Goal: Check status: Check status

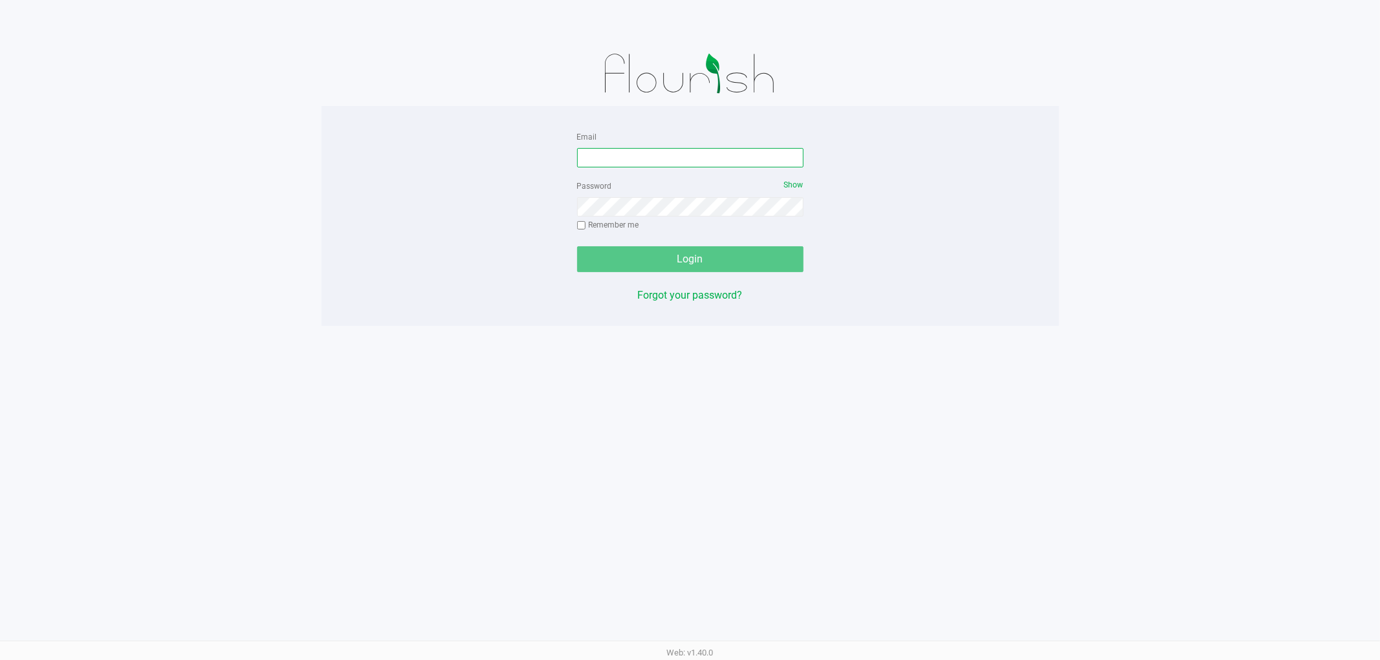
click at [605, 151] on input "Email" at bounding box center [690, 157] width 226 height 19
type input "[EMAIL_ADDRESS][DOMAIN_NAME]"
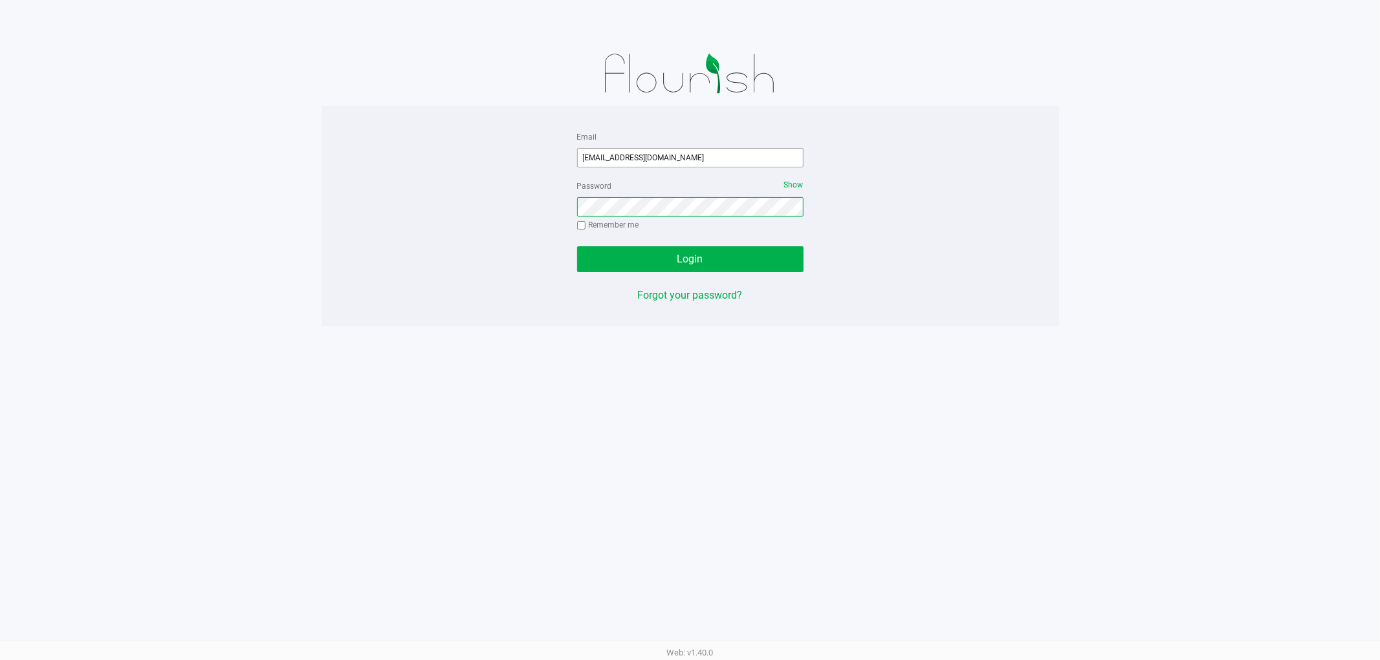
click at [577, 246] on button "Login" at bounding box center [690, 259] width 226 height 26
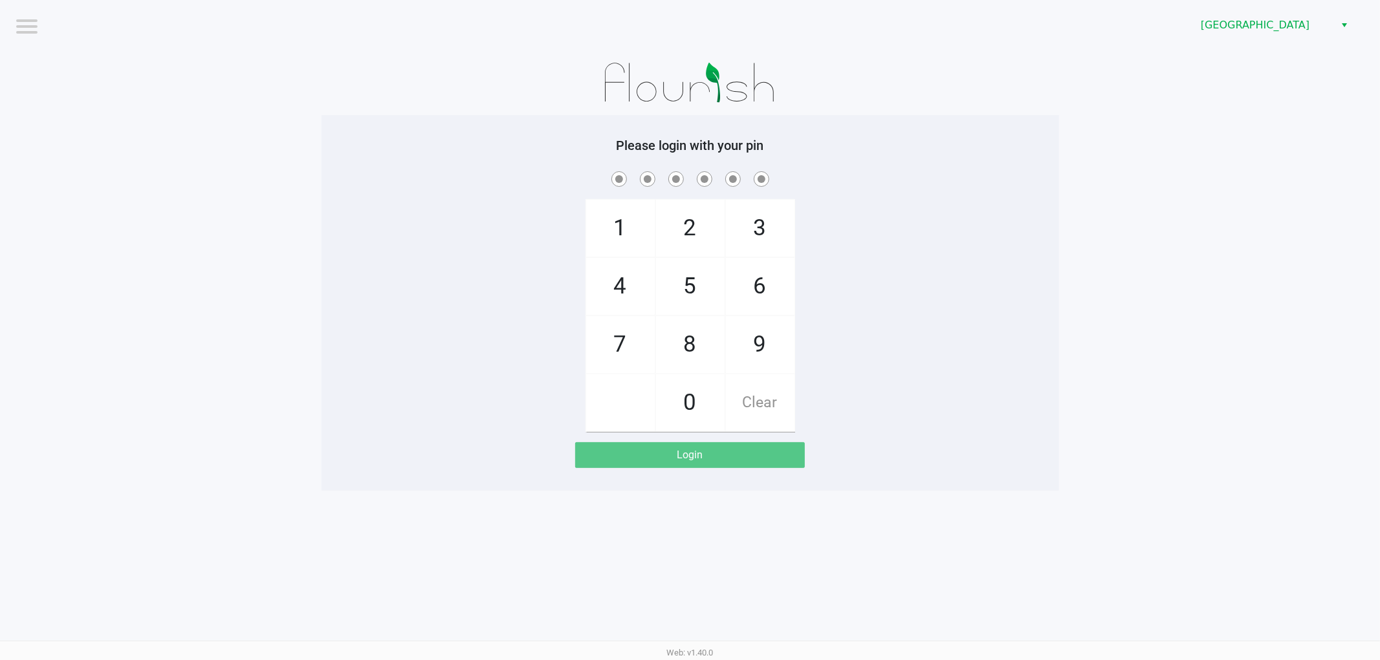
drag, startPoint x: 419, startPoint y: 367, endPoint x: 421, endPoint y: 360, distance: 7.4
click at [421, 360] on div "1 4 7 2 5 8 0 3 6 9 Clear" at bounding box center [689, 300] width 737 height 263
checkbox input "true"
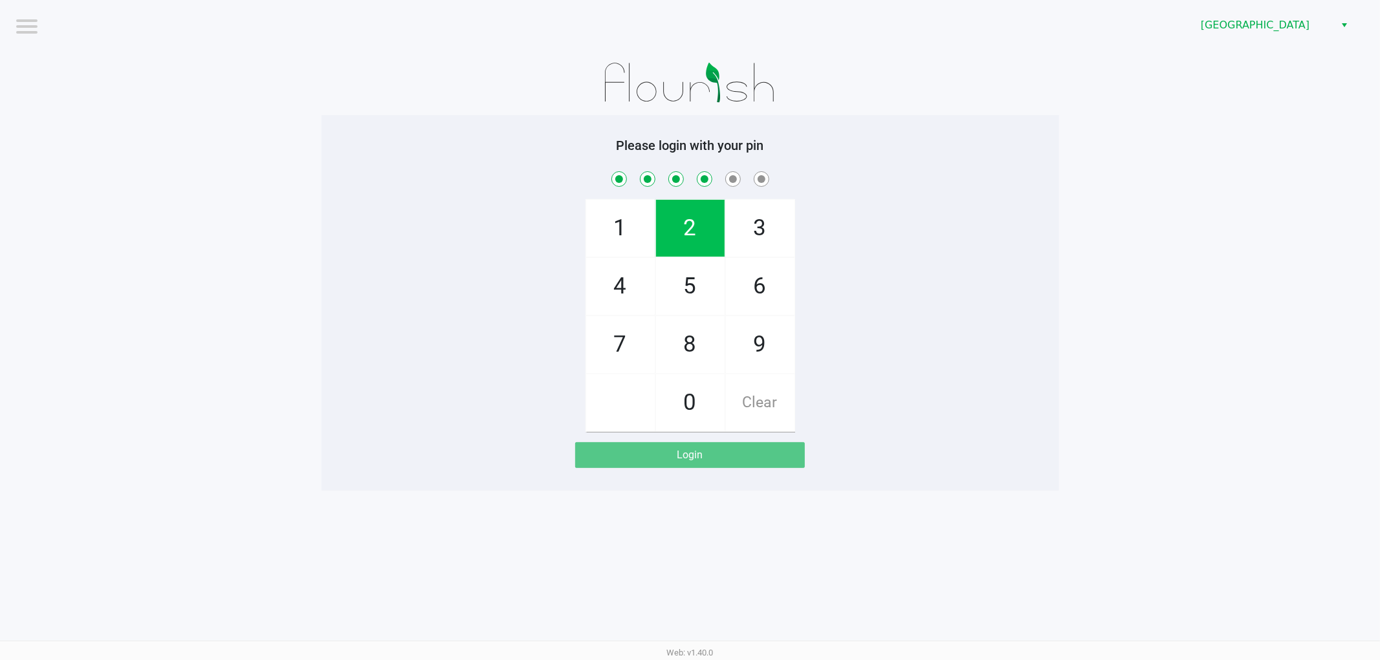
checkbox input "true"
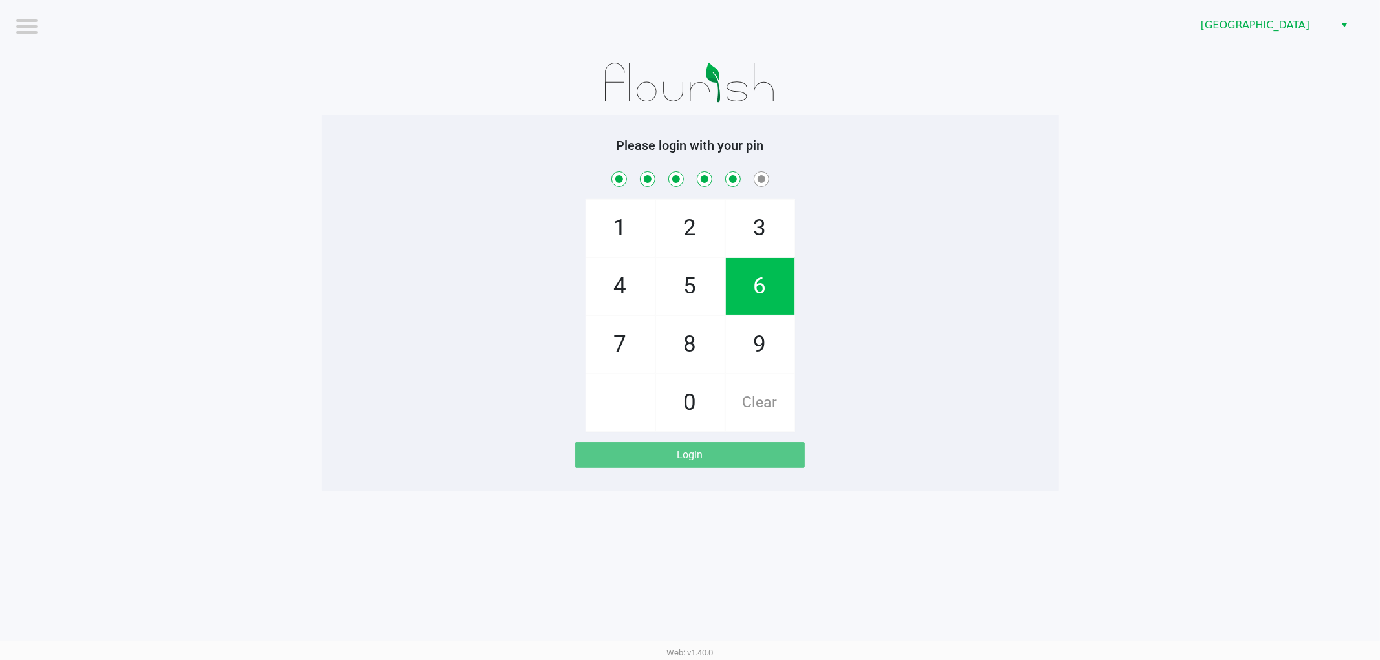
checkbox input "true"
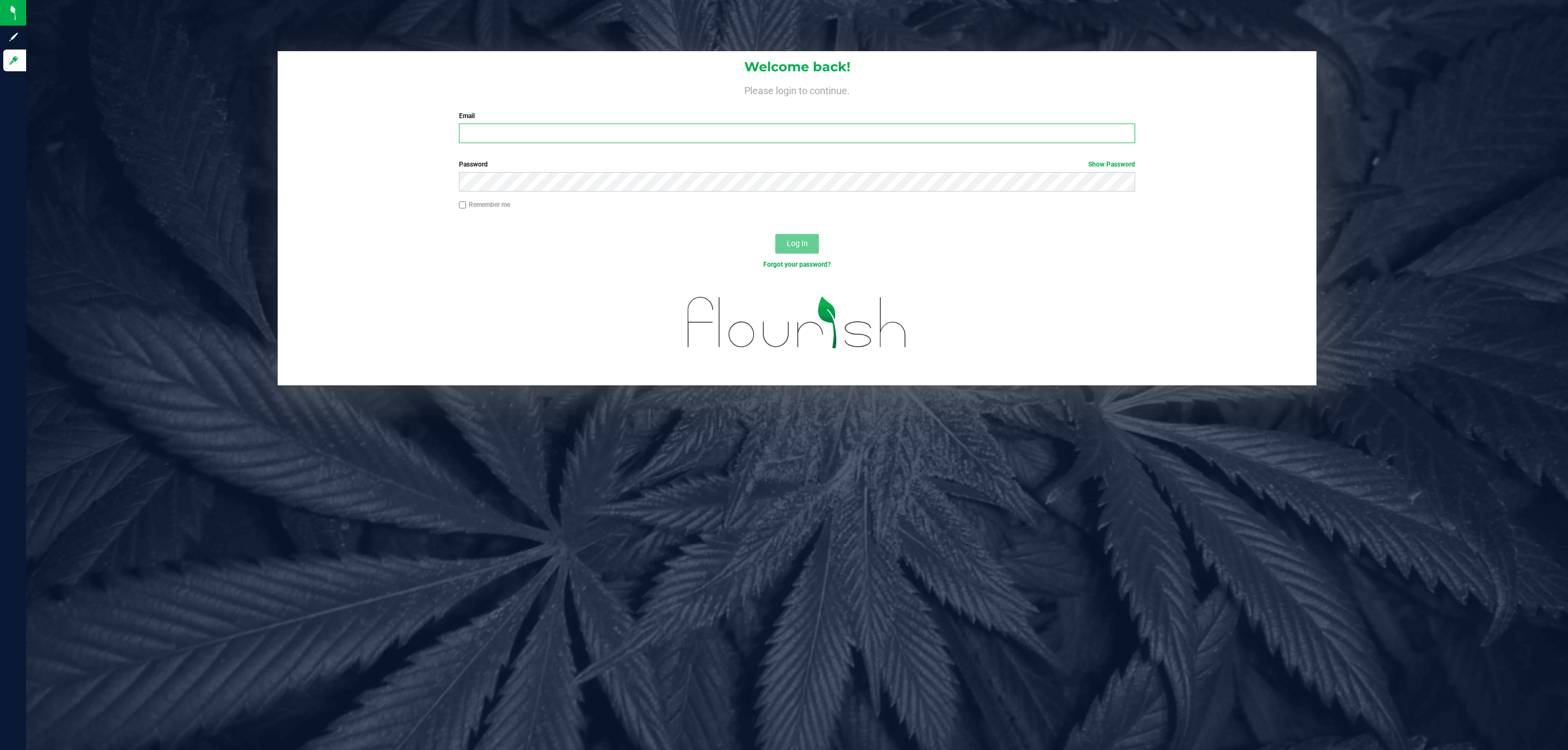
click at [484, 130] on input "Email" at bounding box center [796, 133] width 676 height 19
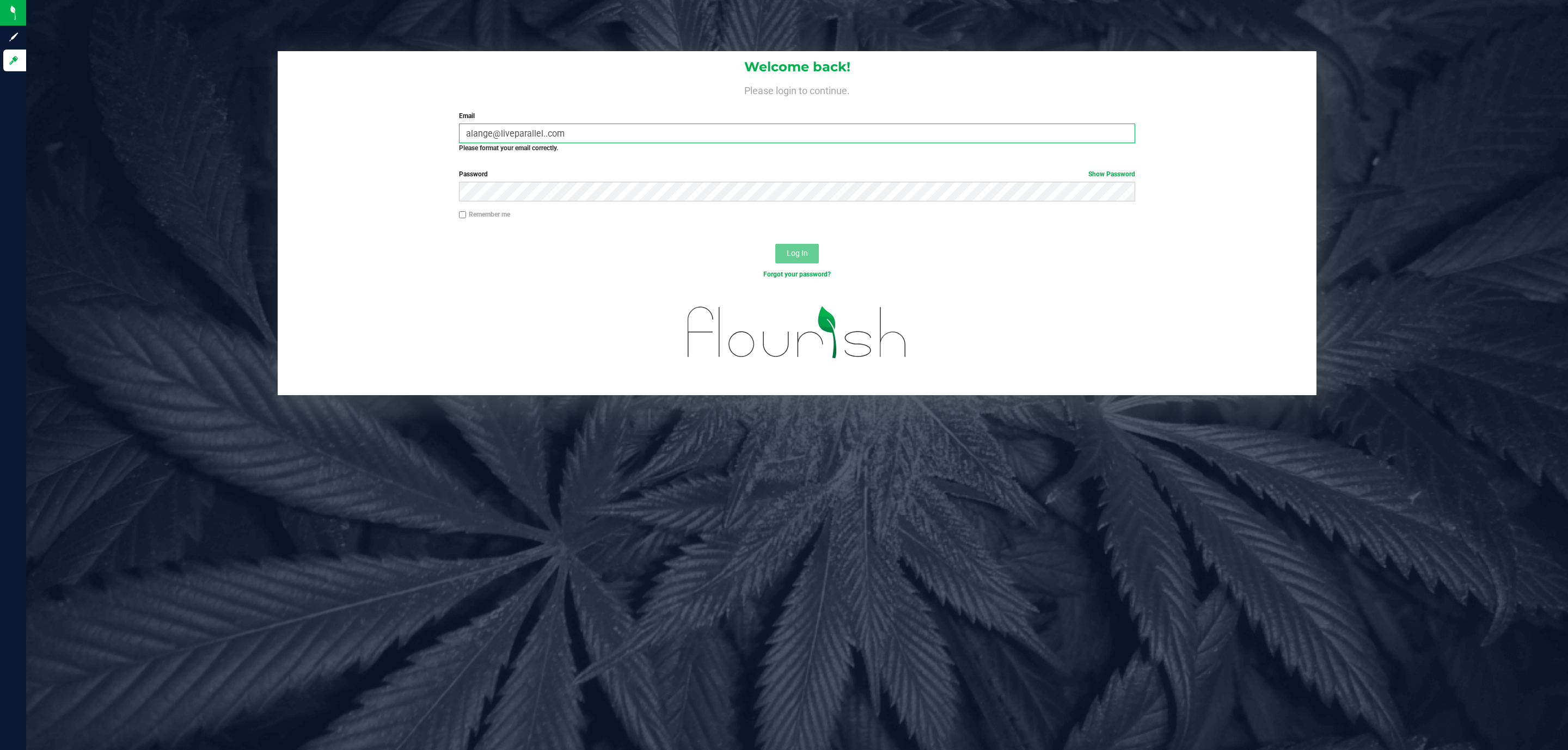
click at [543, 135] on input "alange@liveparallel..com" at bounding box center [796, 133] width 676 height 19
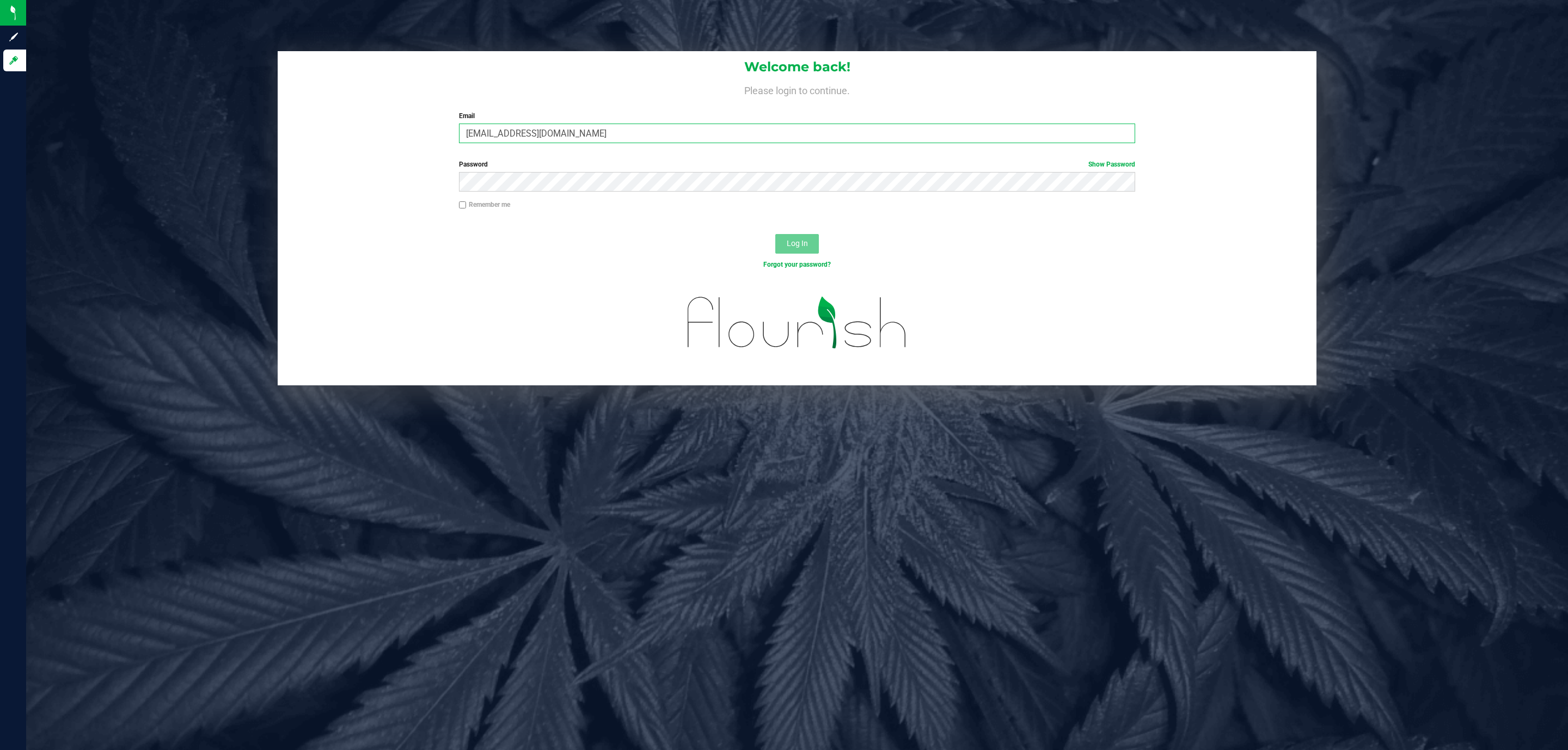
type input "alange@liveparallel.com"
click at [775, 234] on button "Log In" at bounding box center [797, 243] width 44 height 19
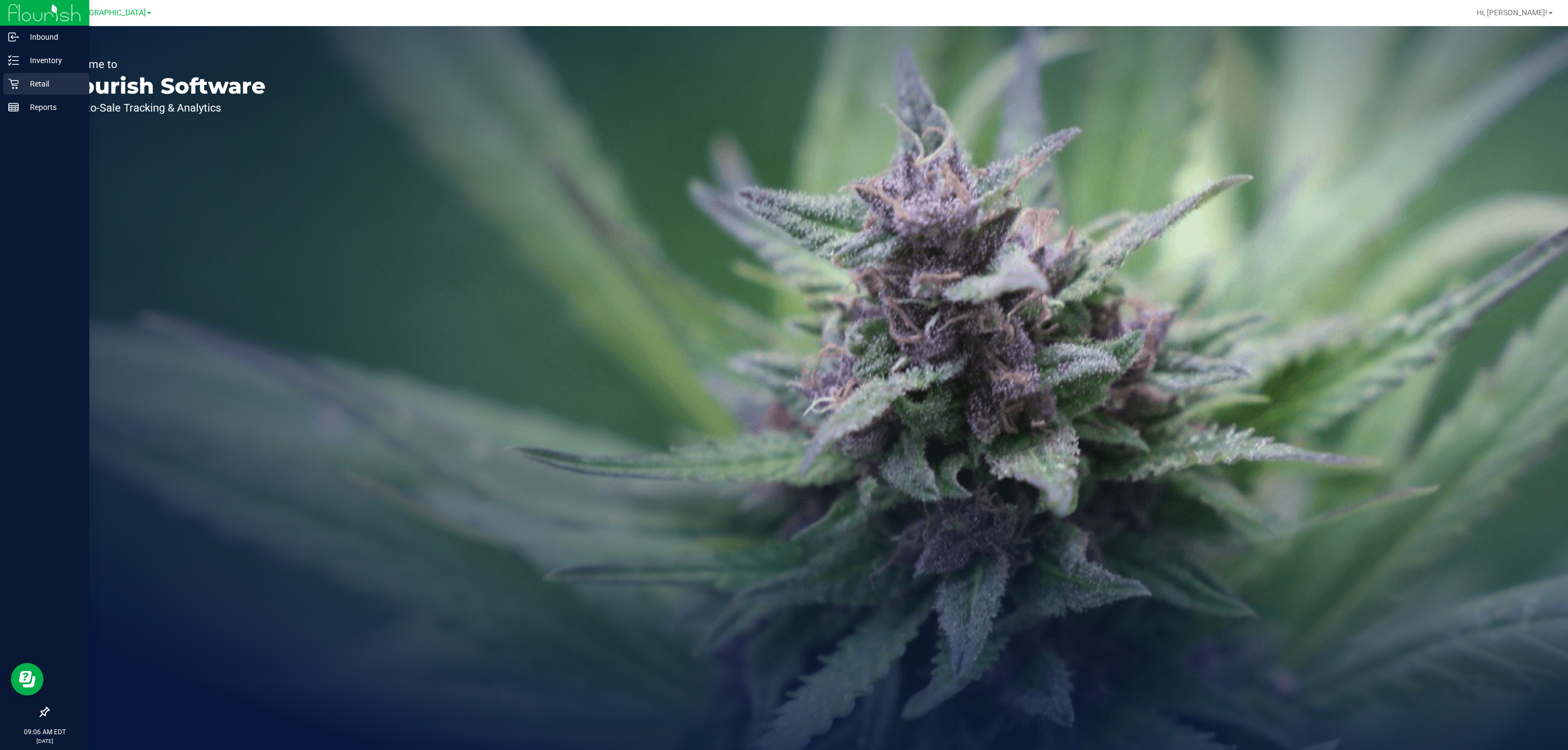
click at [23, 87] on p "Retail" at bounding box center [52, 84] width 66 height 13
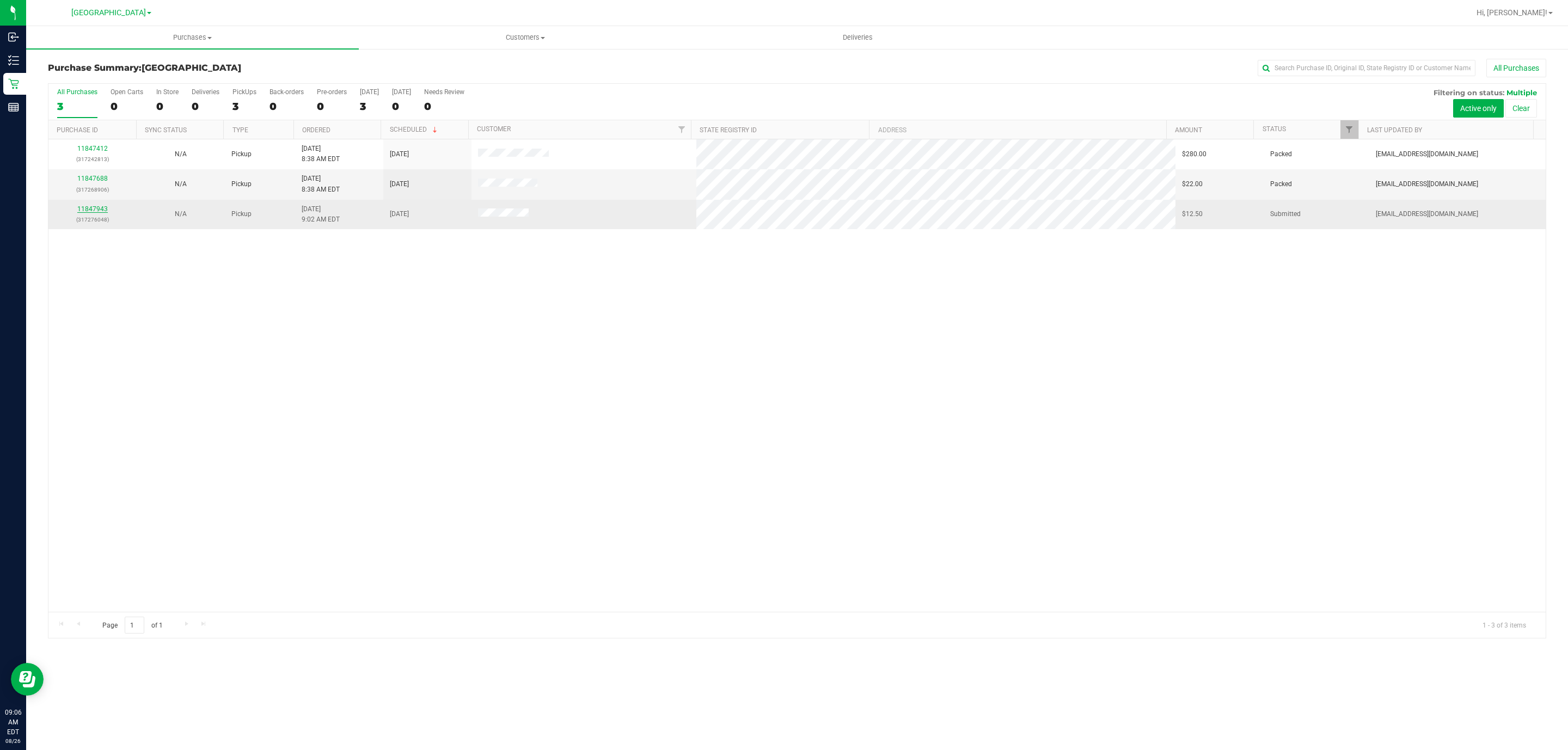
click at [92, 206] on link "11847943" at bounding box center [93, 209] width 30 height 8
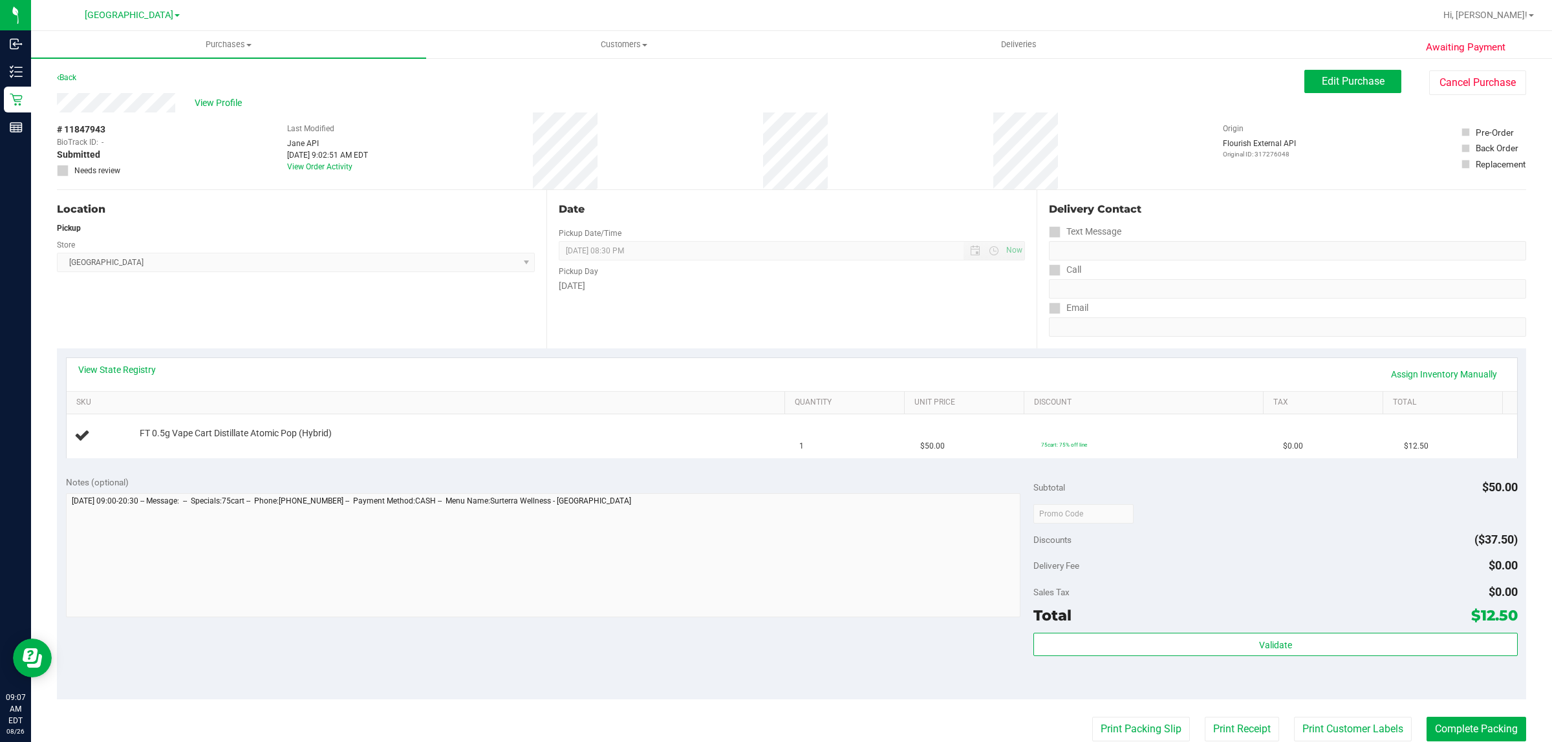
drag, startPoint x: 1838, startPoint y: 0, endPoint x: 788, endPoint y: 305, distance: 1093.6
click at [788, 305] on div "Date Pickup Date/Time 08/26/2025 Now 08/26/2025 08:30 PM Now Pickup Day Tuesday" at bounding box center [792, 269] width 490 height 158
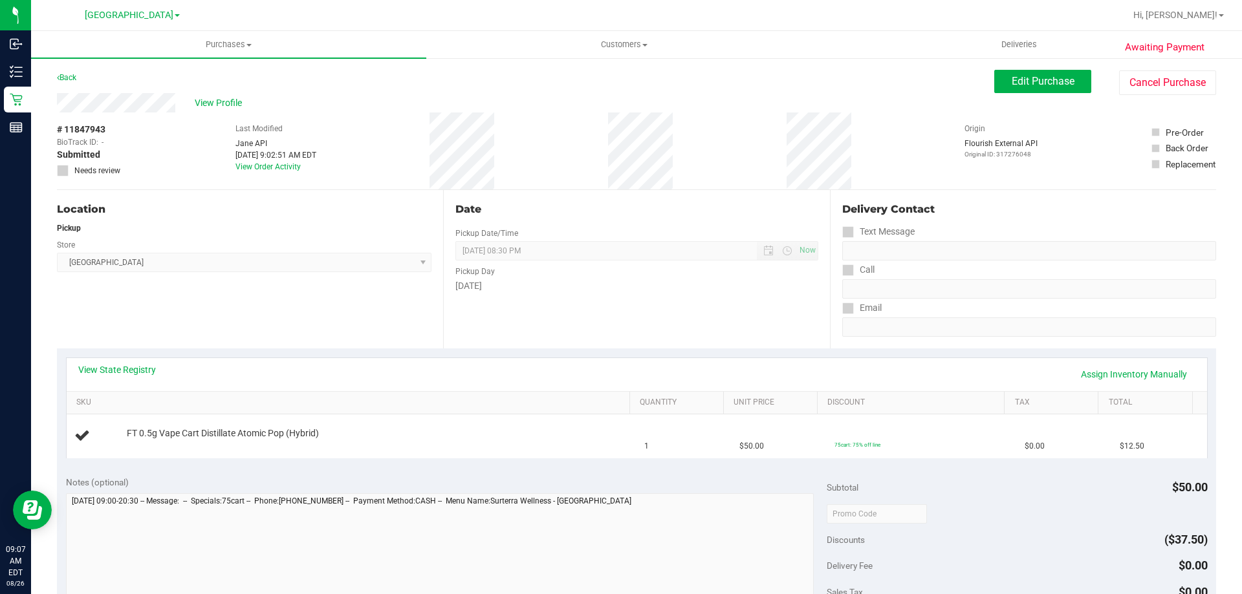
drag, startPoint x: 1537, startPoint y: 1, endPoint x: 838, endPoint y: 63, distance: 701.2
click at [838, 63] on div "Awaiting Payment Back Edit Purchase Cancel Purchase View Profile # 11847943 Bio…" at bounding box center [636, 542] width 1211 height 970
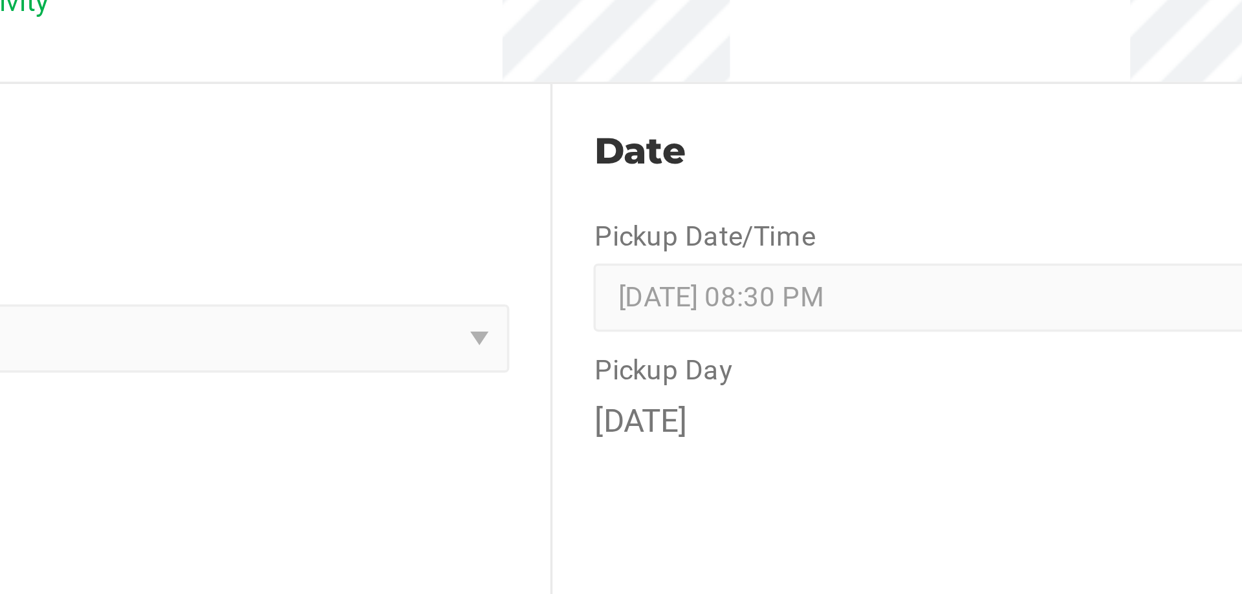
drag, startPoint x: 565, startPoint y: 171, endPoint x: 570, endPoint y: 231, distance: 60.3
click at [570, 231] on div "Date Pickup Date/Time 08/26/2025 Now 08/26/2025 08:30 PM Now Pickup Day Tuesday" at bounding box center [636, 269] width 386 height 158
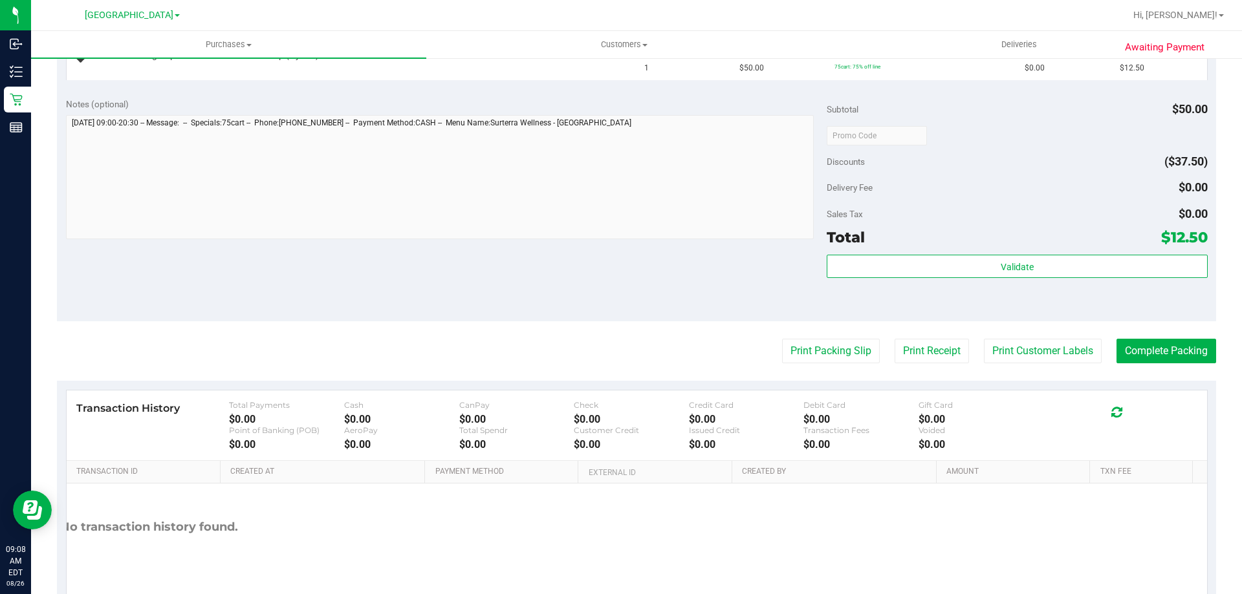
scroll to position [0, 8]
click at [287, 467] on link "Created At" at bounding box center [325, 472] width 190 height 10
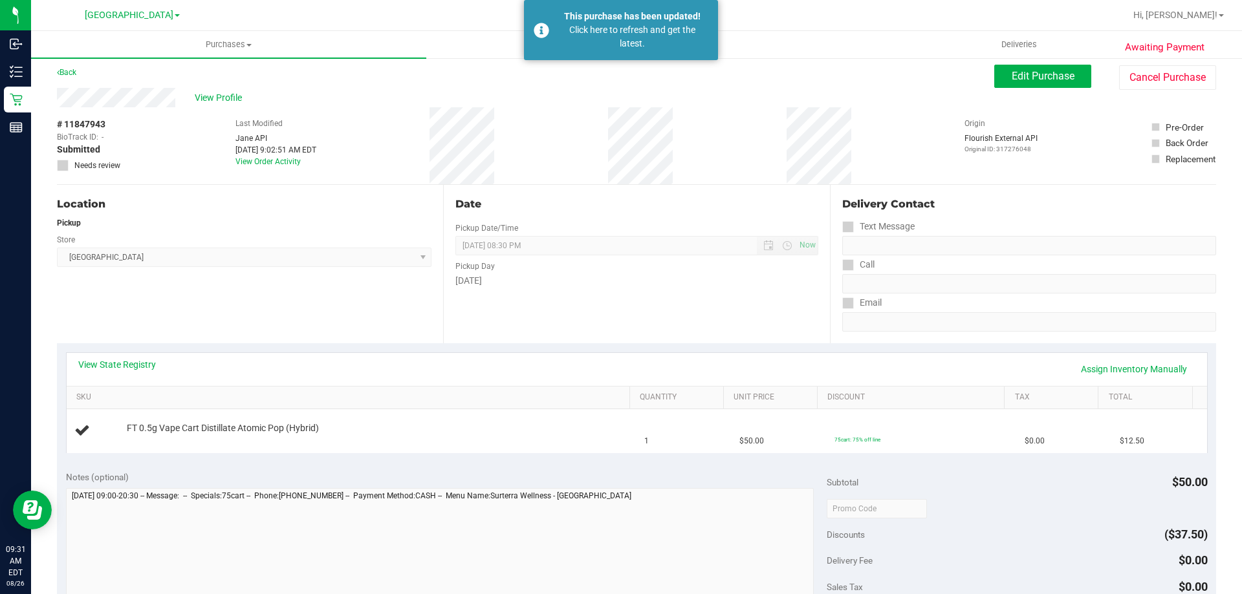
scroll to position [0, 0]
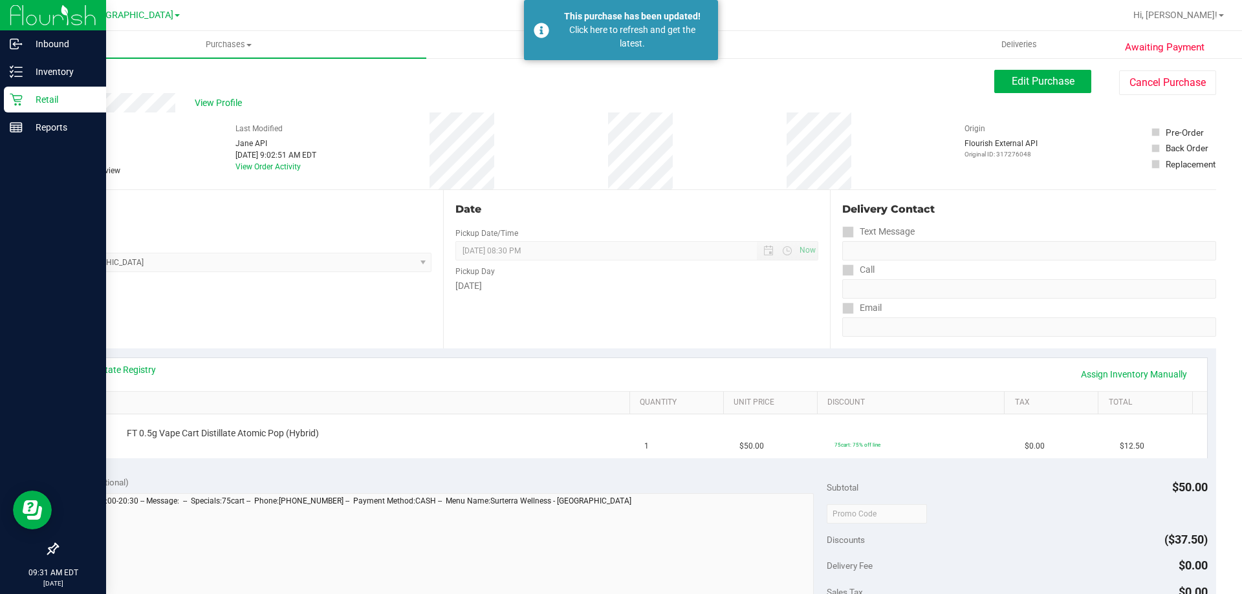
click at [19, 92] on div "Retail" at bounding box center [55, 100] width 102 height 26
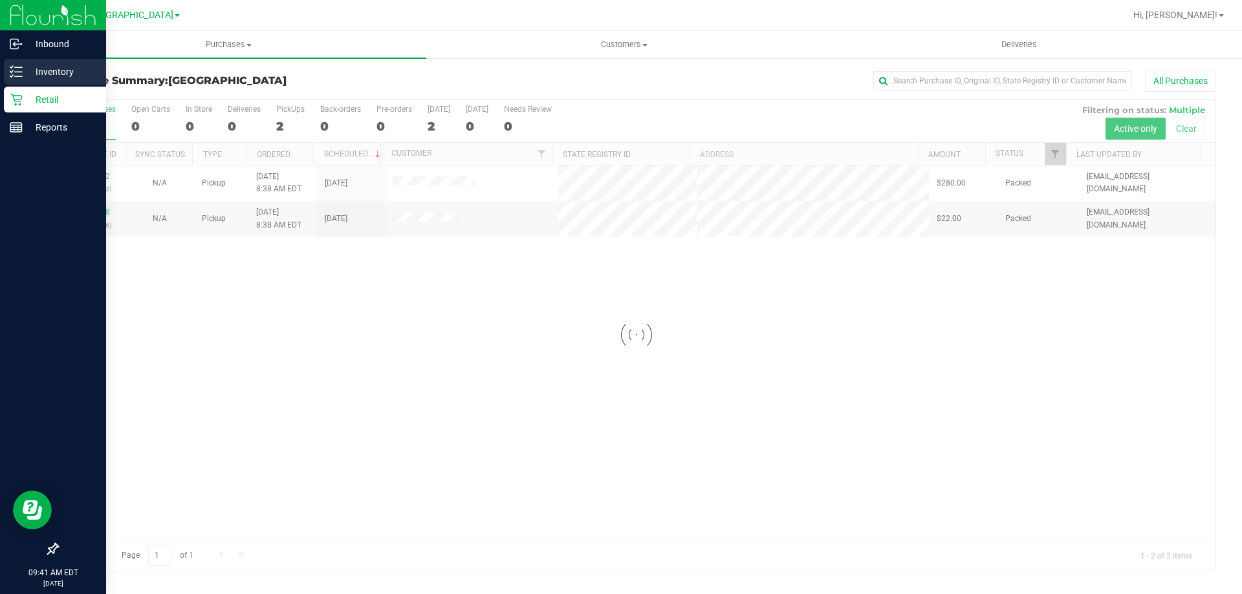
click at [14, 72] on icon at bounding box center [16, 71] width 13 height 13
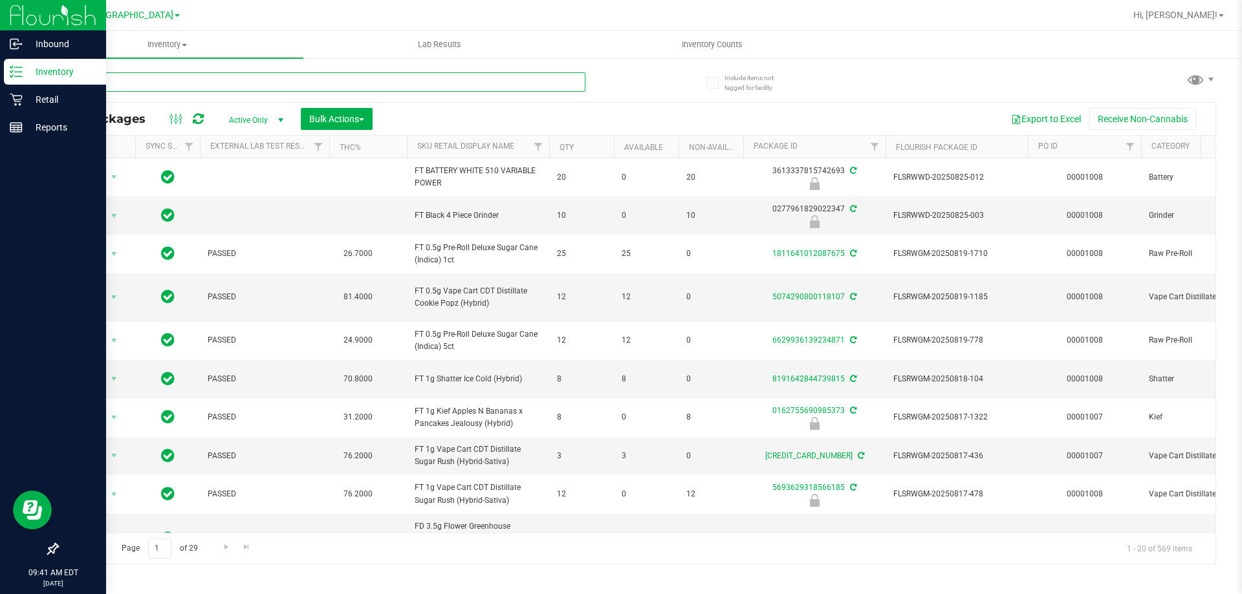
click at [158, 77] on input "text" at bounding box center [321, 81] width 528 height 19
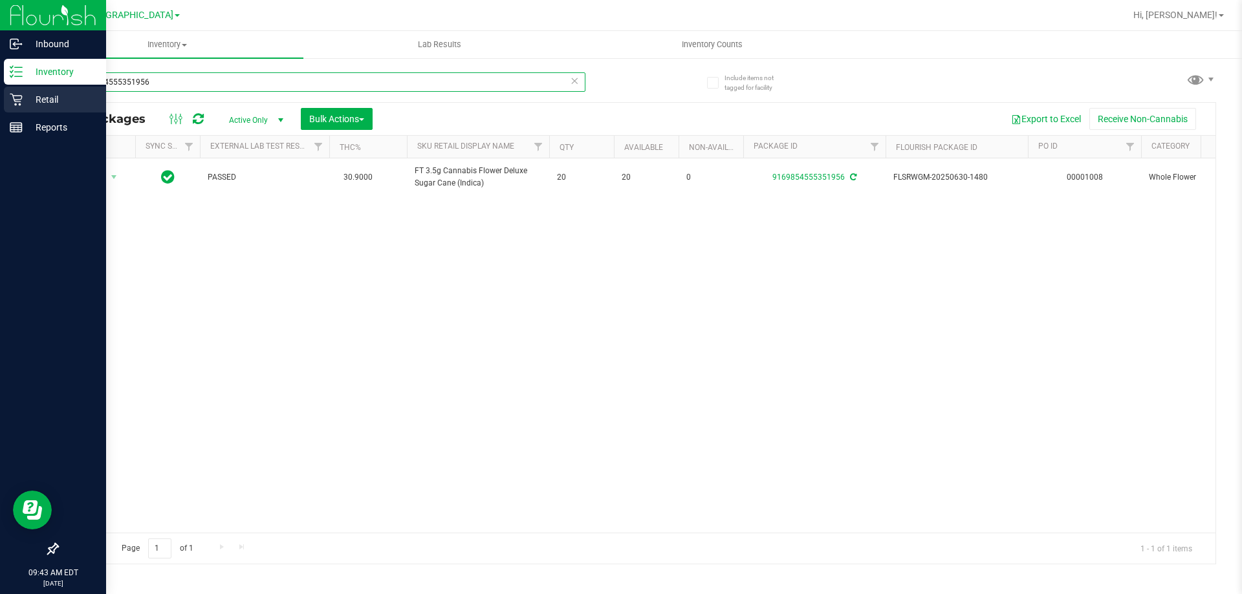
type input "9169854555351956"
click at [36, 102] on p "Retail" at bounding box center [62, 100] width 78 height 16
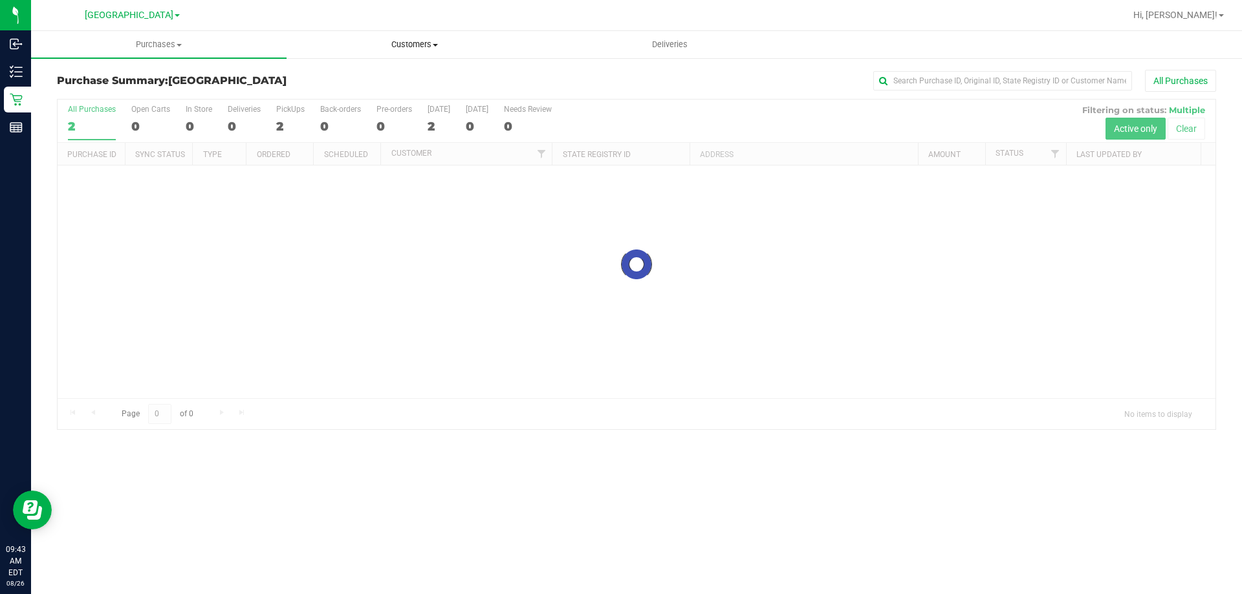
click at [409, 45] on span "Customers" at bounding box center [414, 45] width 254 height 12
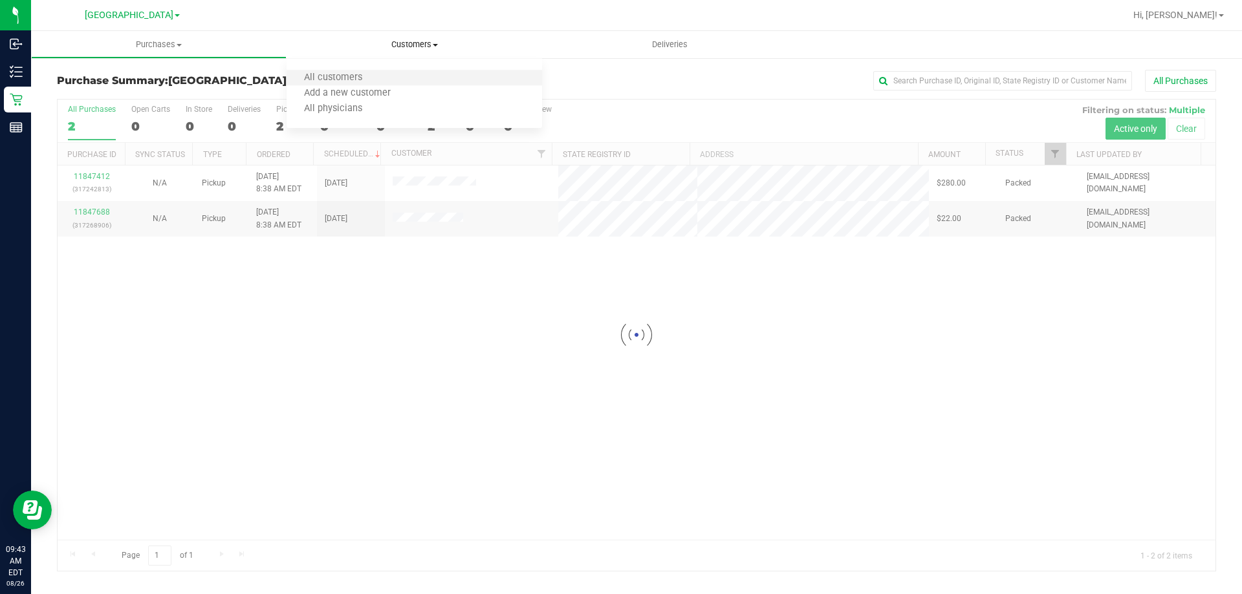
click at [381, 85] on li "All customers" at bounding box center [414, 78] width 255 height 16
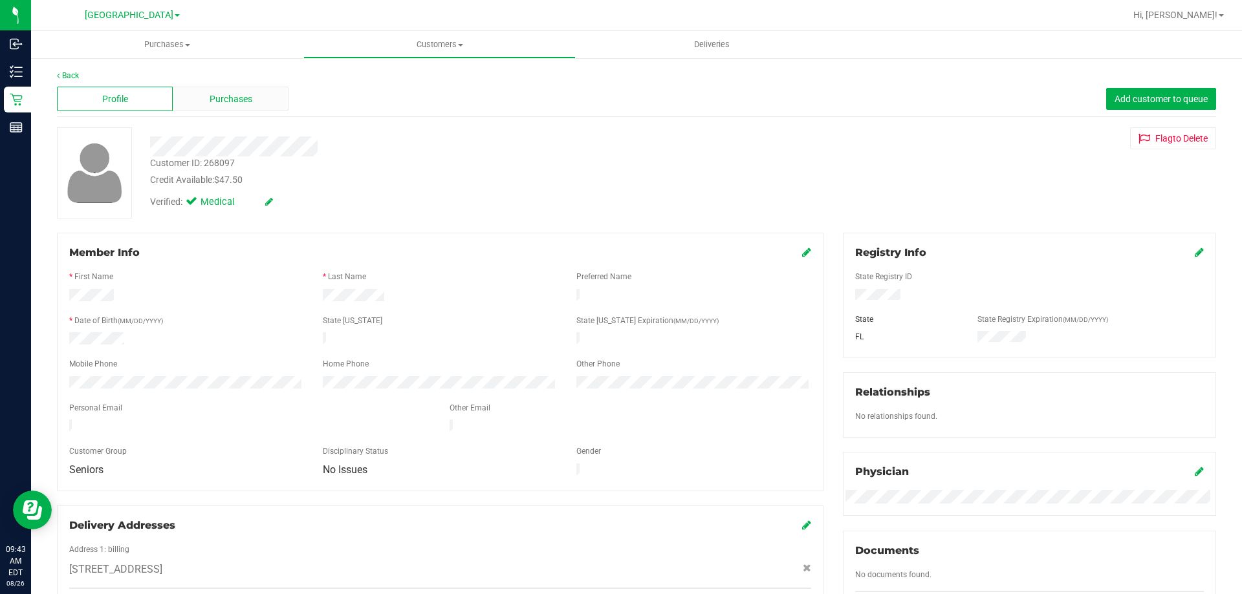
click at [249, 107] on div "Purchases" at bounding box center [231, 99] width 116 height 25
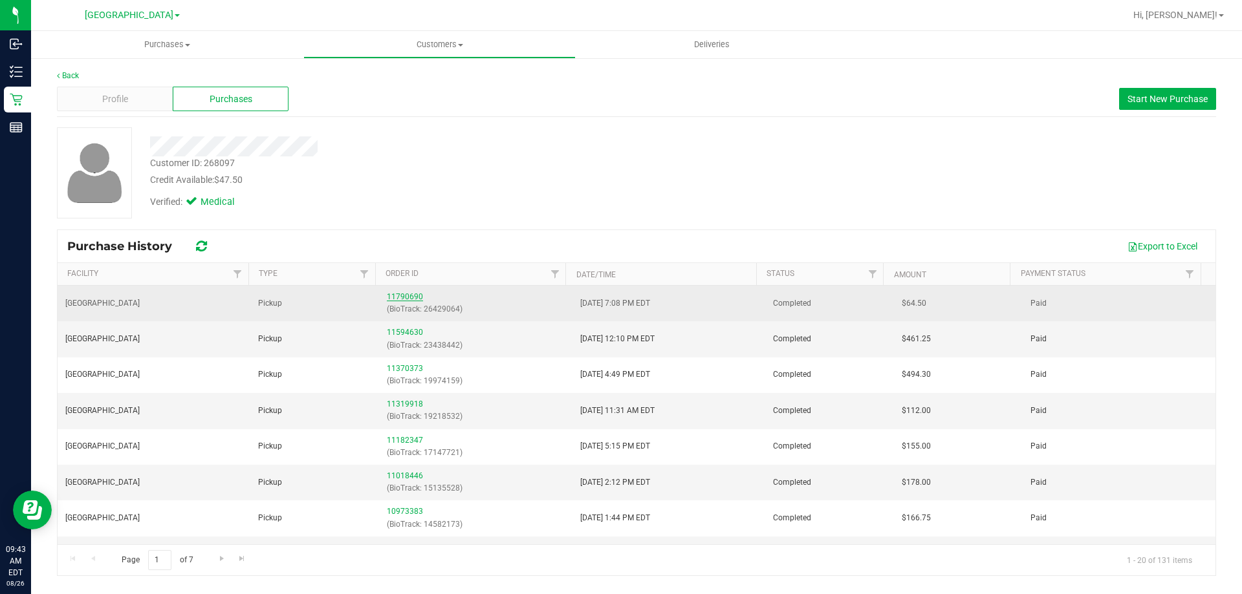
click at [405, 293] on link "11790690" at bounding box center [405, 296] width 36 height 9
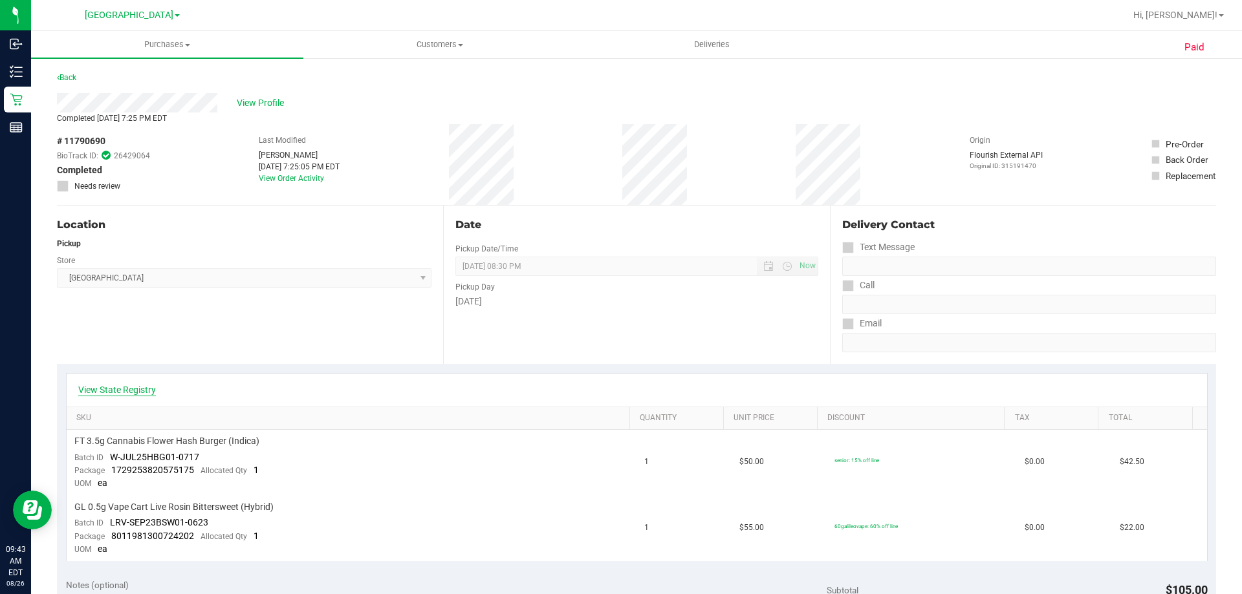
click at [136, 391] on link "View State Registry" at bounding box center [117, 390] width 78 height 13
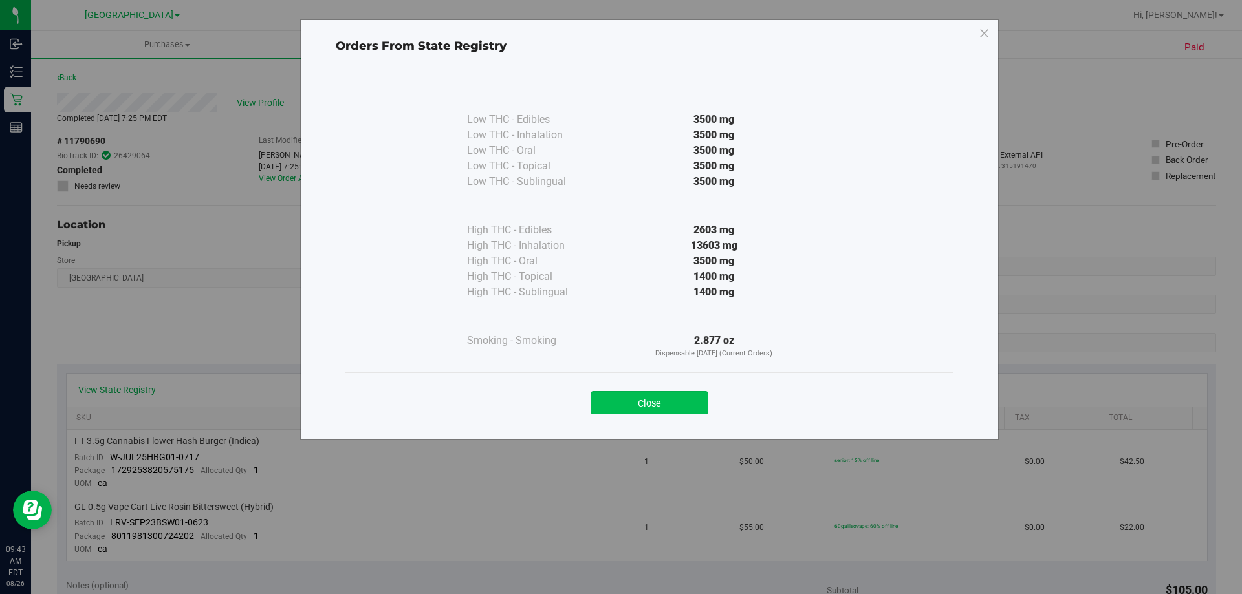
click at [645, 400] on button "Close" at bounding box center [650, 402] width 118 height 23
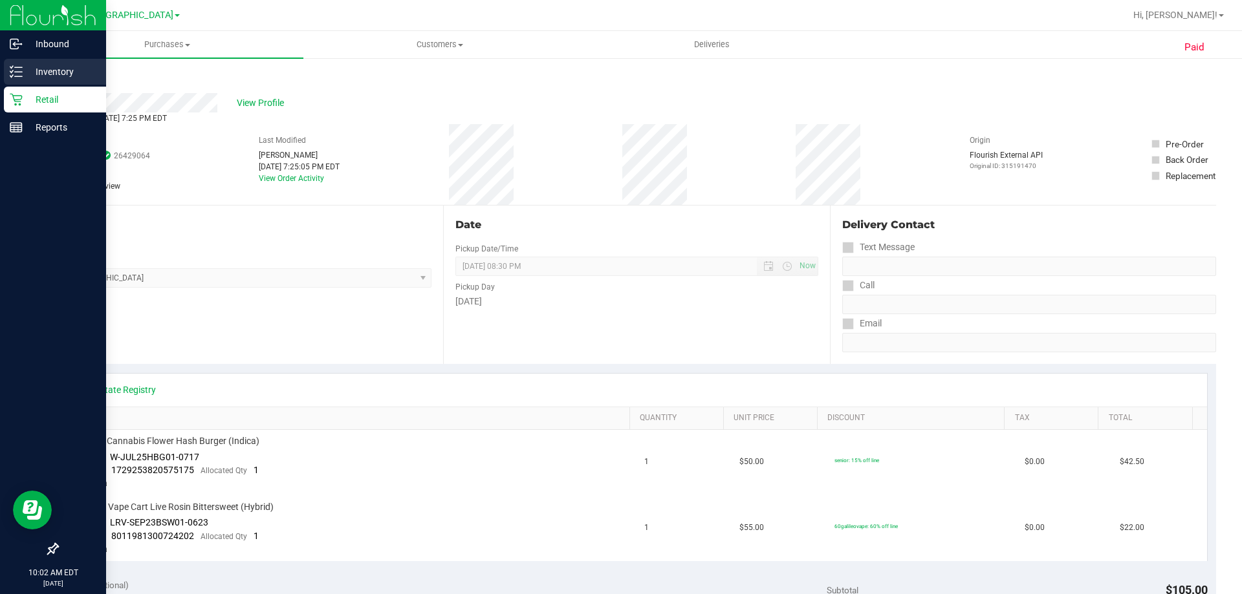
click at [23, 72] on p "Inventory" at bounding box center [62, 72] width 78 height 16
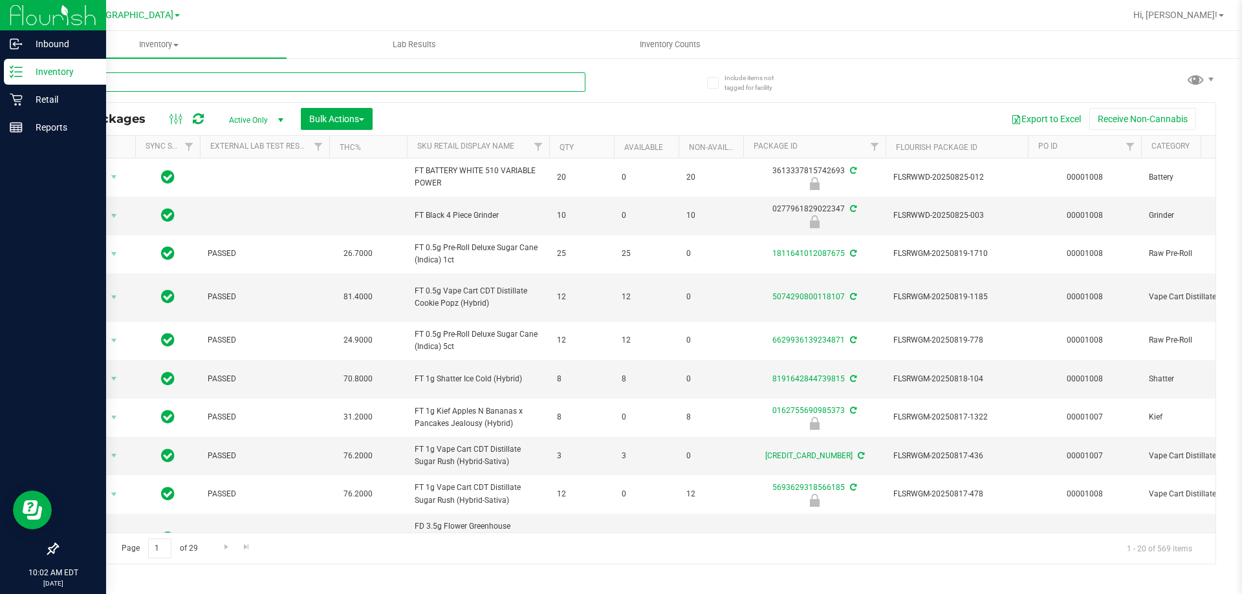
click at [161, 80] on input "text" at bounding box center [321, 81] width 528 height 19
type input "5074290800118107"
